Goal: Transaction & Acquisition: Purchase product/service

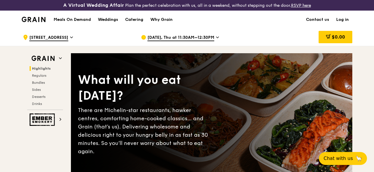
click at [348, 25] on link "Log in" at bounding box center [343, 20] width 20 height 18
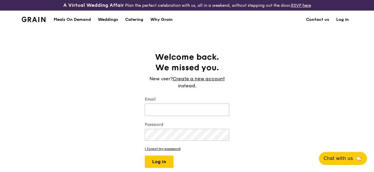
type input "[EMAIL_ADDRESS][DOMAIN_NAME]"
click at [165, 168] on button "Log in" at bounding box center [159, 161] width 29 height 12
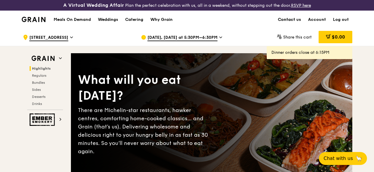
click at [300, 21] on link "Contact us" at bounding box center [290, 20] width 30 height 18
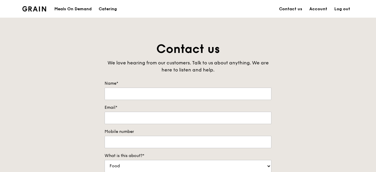
type input "Panintra"
type input "[EMAIL_ADDRESS][DOMAIN_NAME]"
type input "85001654"
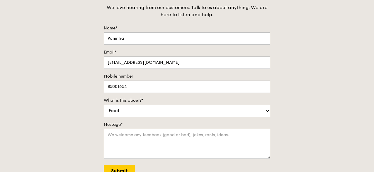
scroll to position [176, 0]
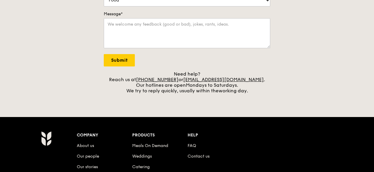
drag, startPoint x: 191, startPoint y: 82, endPoint x: 249, endPoint y: 83, distance: 58.1
click at [249, 83] on div "Need help? Reach us at [PHONE_NUMBER] or [EMAIL_ADDRESS][DOMAIN_NAME] . Our hot…" at bounding box center [187, 82] width 167 height 22
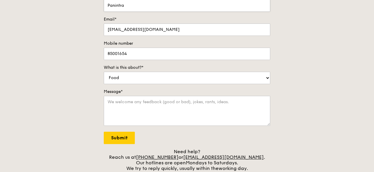
scroll to position [147, 0]
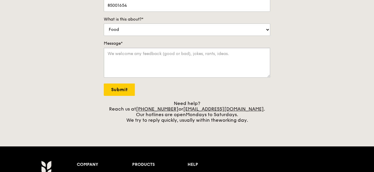
click at [198, 61] on textarea "Message*" at bounding box center [187, 63] width 167 height 30
paste textarea "Food order for Lactose Intolerant"
paste textarea "I'd like to check, if I were to choose the lactose-intolerant food option, whic…"
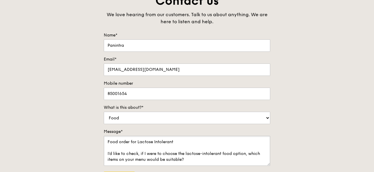
scroll to position [176, 0]
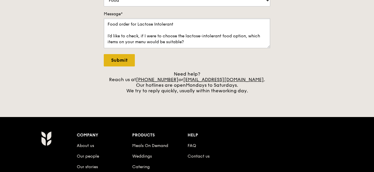
type textarea "Food order for Lactose Intolerant I'd like to check, if I were to choose the la…"
click at [125, 63] on input "Submit" at bounding box center [119, 60] width 31 height 12
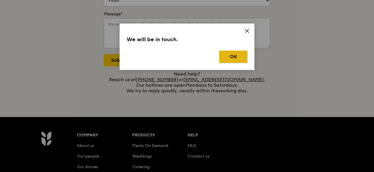
click at [236, 58] on button "OK" at bounding box center [233, 56] width 28 height 12
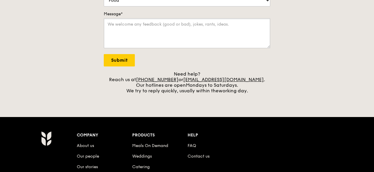
click at [189, 30] on textarea "Message*" at bounding box center [187, 33] width 167 height 30
paste textarea "I'd like to check, if I were to choose the lactose-intolerant food option, whic…"
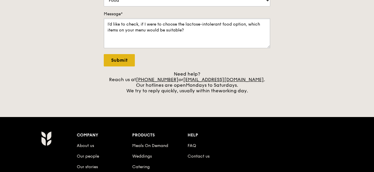
type textarea "I'd like to check, if I were to choose the lactose-intolerant food option, whic…"
click at [126, 66] on input "Submit" at bounding box center [119, 60] width 31 height 12
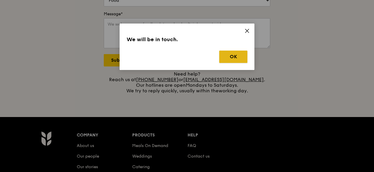
click at [232, 57] on button "OK" at bounding box center [233, 56] width 28 height 12
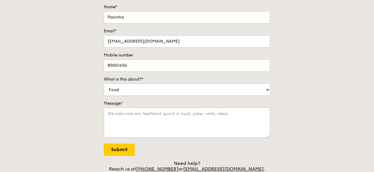
scroll to position [0, 0]
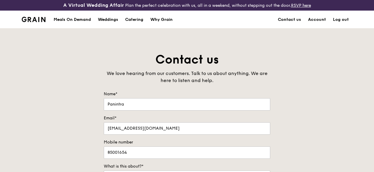
click at [85, 25] on div "Meals On Demand" at bounding box center [72, 20] width 37 height 18
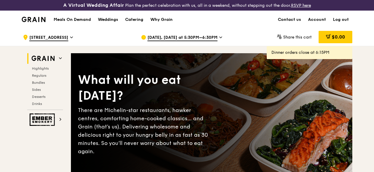
click at [206, 41] on span "[DATE], [DATE] at 5:30PM–6:30PM" at bounding box center [183, 38] width 70 height 6
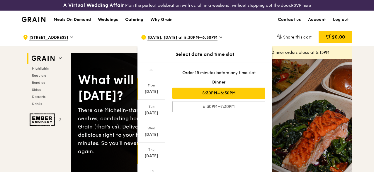
click at [152, 159] on div "Oct 9" at bounding box center [151, 156] width 26 height 6
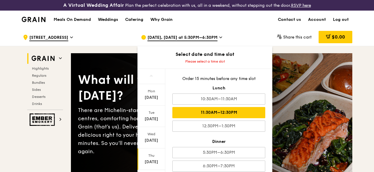
click at [245, 118] on div "11:30AM–12:30PM" at bounding box center [219, 112] width 93 height 11
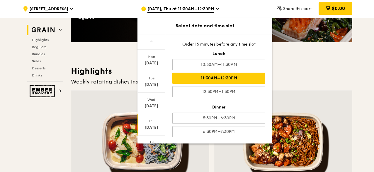
scroll to position [176, 0]
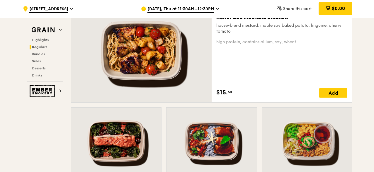
scroll to position [616, 0]
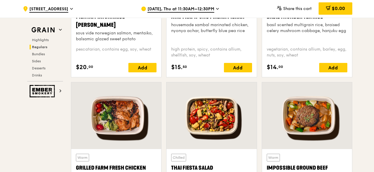
click at [209, 120] on div at bounding box center [212, 115] width 90 height 67
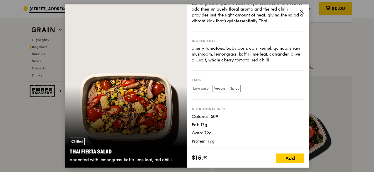
scroll to position [851, 0]
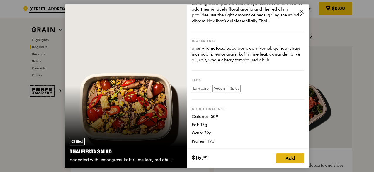
click at [291, 158] on div "Add" at bounding box center [290, 157] width 28 height 9
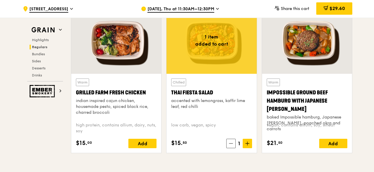
scroll to position [704, 0]
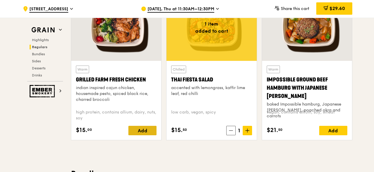
click at [147, 135] on div "Add" at bounding box center [143, 130] width 28 height 9
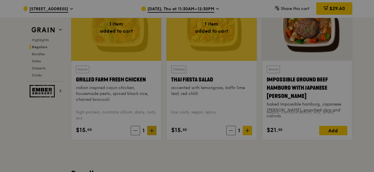
click at [149, 135] on div at bounding box center [187, 86] width 374 height 172
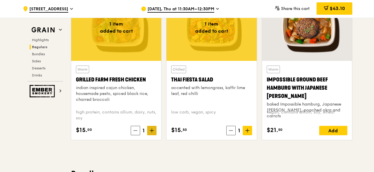
click at [154, 132] on icon at bounding box center [152, 130] width 4 height 4
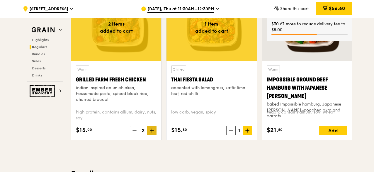
click at [154, 132] on icon at bounding box center [152, 130] width 4 height 4
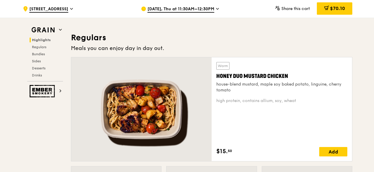
scroll to position [411, 0]
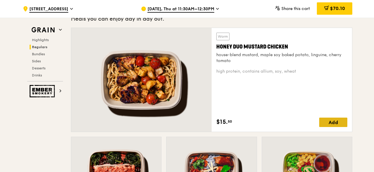
click at [337, 127] on div "Add" at bounding box center [334, 121] width 28 height 9
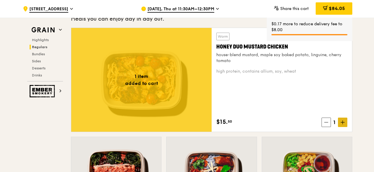
click at [342, 122] on icon at bounding box center [343, 122] width 4 height 0
click at [342, 124] on icon at bounding box center [343, 122] width 4 height 4
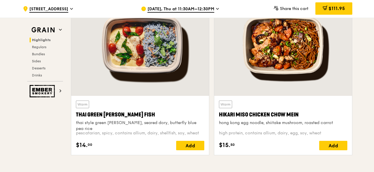
scroll to position [235, 0]
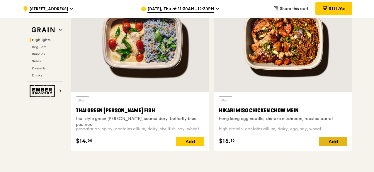
click at [336, 146] on div "Add" at bounding box center [334, 140] width 28 height 9
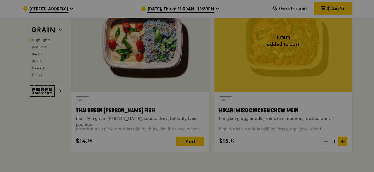
click at [343, 144] on div at bounding box center [187, 86] width 374 height 172
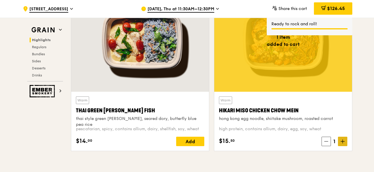
click at [343, 143] on icon at bounding box center [343, 141] width 0 height 4
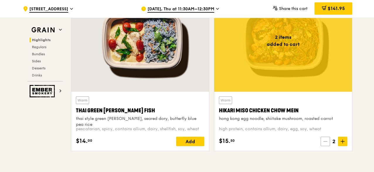
click at [328, 143] on icon at bounding box center [326, 141] width 4 height 4
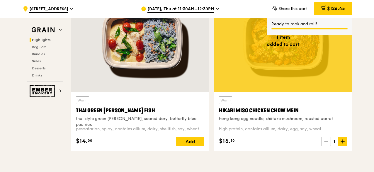
click at [328, 143] on icon at bounding box center [327, 141] width 4 height 4
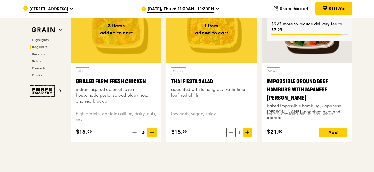
scroll to position [734, 0]
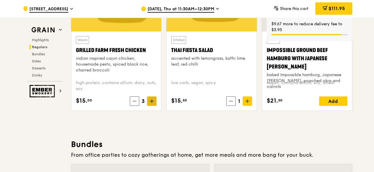
click at [152, 103] on icon at bounding box center [152, 101] width 4 height 4
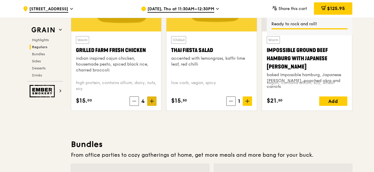
click at [154, 105] on span at bounding box center [151, 100] width 9 height 9
click at [246, 103] on icon at bounding box center [248, 101] width 4 height 4
click at [248, 103] on icon at bounding box center [248, 101] width 4 height 4
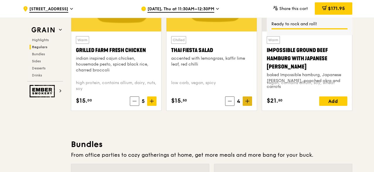
click at [248, 103] on icon at bounding box center [248, 101] width 4 height 4
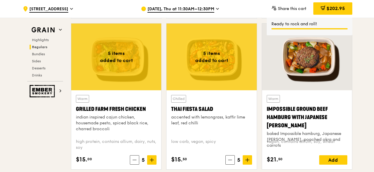
scroll to position [704, 0]
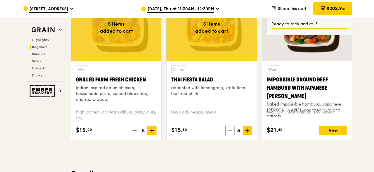
click at [232, 135] on span at bounding box center [230, 130] width 9 height 9
click at [230, 132] on icon at bounding box center [230, 130] width 4 height 4
click at [231, 132] on icon at bounding box center [230, 130] width 4 height 4
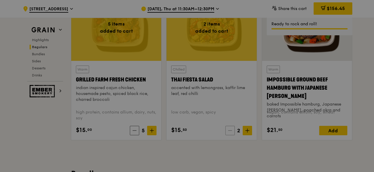
click at [232, 136] on div at bounding box center [187, 86] width 374 height 172
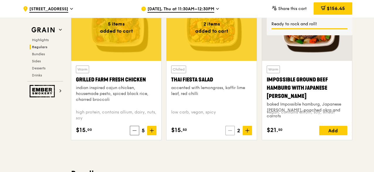
click at [228, 133] on span at bounding box center [230, 130] width 9 height 9
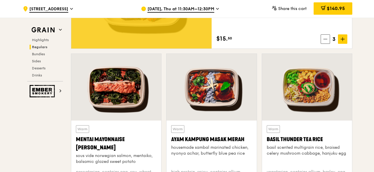
scroll to position [587, 0]
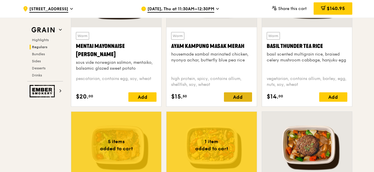
click at [245, 100] on div "Add" at bounding box center [238, 96] width 28 height 9
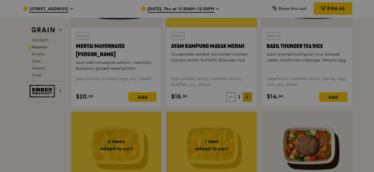
click at [248, 101] on div at bounding box center [187, 86] width 374 height 172
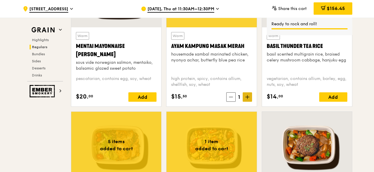
click at [248, 99] on icon at bounding box center [248, 97] width 4 height 4
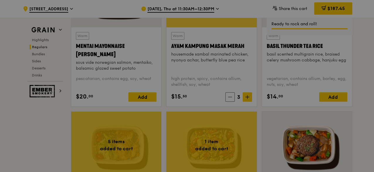
click at [249, 99] on div at bounding box center [187, 86] width 374 height 172
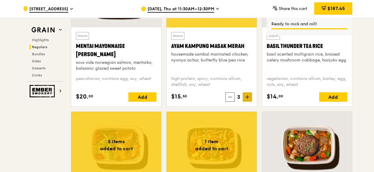
click at [248, 99] on icon at bounding box center [248, 97] width 4 height 4
click at [249, 99] on icon at bounding box center [248, 97] width 4 height 4
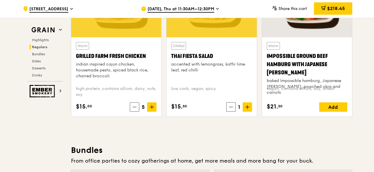
scroll to position [698, 0]
